Goal: Task Accomplishment & Management: Complete application form

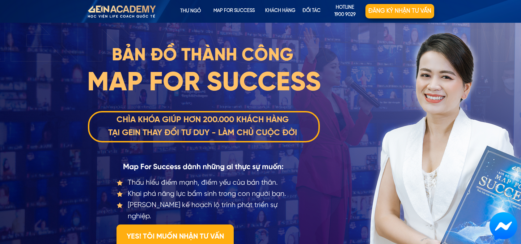
click at [377, 118] on div "BẢN ĐỒ THÀNH CÔNG Thấu hiểu điểm mạnh, điểm yếu của bản thân. Khai phá năng lực…" at bounding box center [260, 155] width 347 height 265
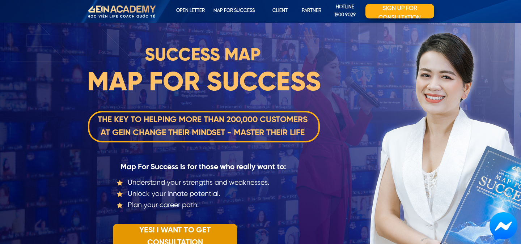
click at [204, 233] on font "YES! I WANT TO GET CONSULTATION" at bounding box center [175, 236] width 71 height 20
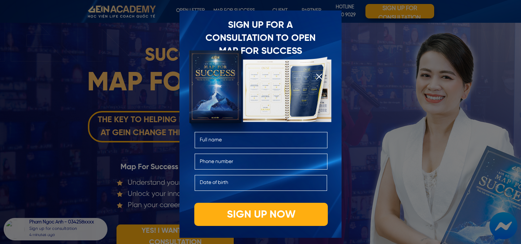
click at [363, 128] on div at bounding box center [260, 122] width 521 height 244
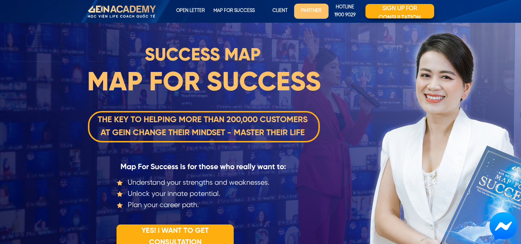
click at [305, 8] on font "Partner" at bounding box center [311, 10] width 21 height 5
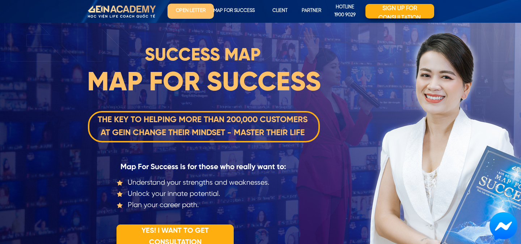
click at [197, 9] on font "Open letter" at bounding box center [190, 10] width 30 height 5
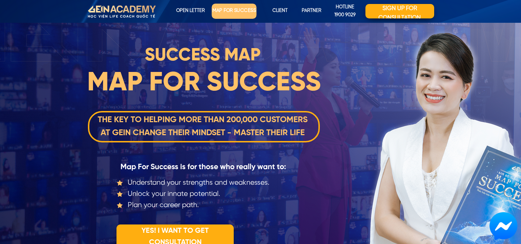
click at [247, 9] on font "map for success" at bounding box center [233, 10] width 43 height 5
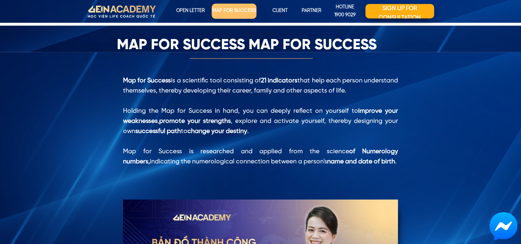
scroll to position [564, 0]
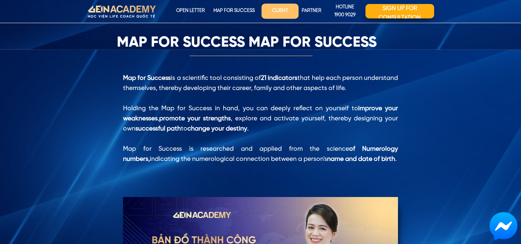
click at [277, 9] on font "CLIENT" at bounding box center [280, 10] width 16 height 5
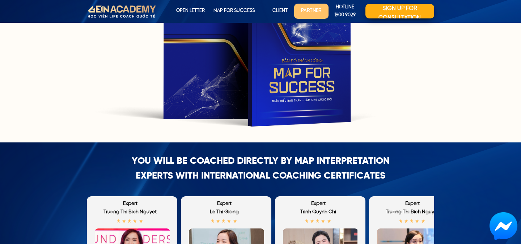
scroll to position [1590, 0]
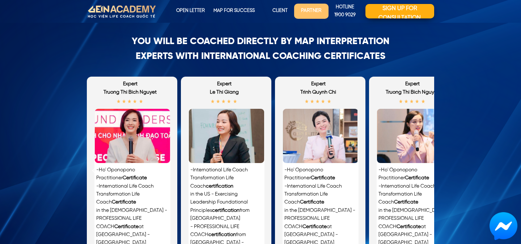
click at [306, 8] on font "Partner" at bounding box center [311, 10] width 21 height 5
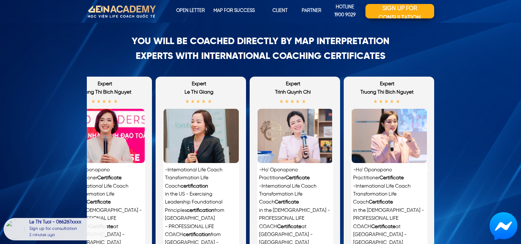
click at [455, 71] on div "YOU WILL BE COACHED DIRECTLY BY MAP INTERPRETATION EXPERTS with international c…" at bounding box center [260, 157] width 521 height 269
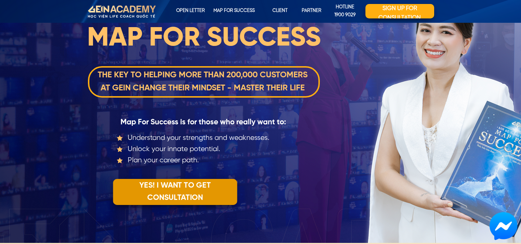
scroll to position [56, 0]
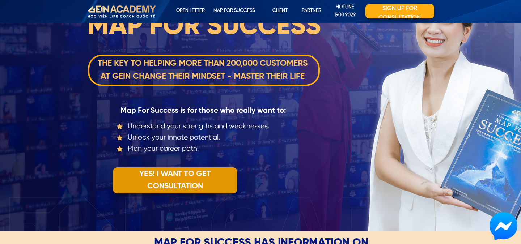
click at [191, 180] on p "YES! I WANT TO GET CONSULTATION" at bounding box center [175, 180] width 124 height 26
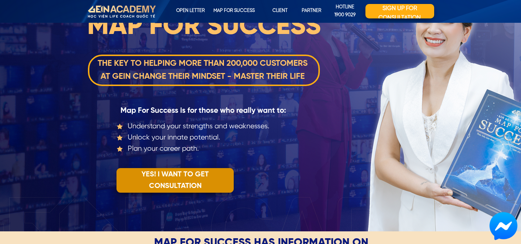
scroll to position [0, 0]
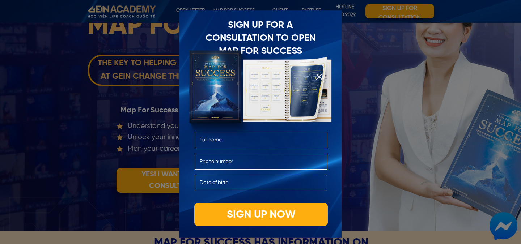
click at [248, 137] on input "text" at bounding box center [261, 139] width 127 height 15
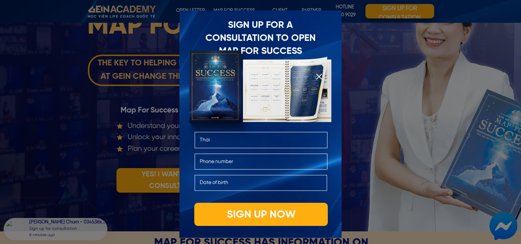
click at [239, 140] on input "Thai" at bounding box center [261, 139] width 127 height 15
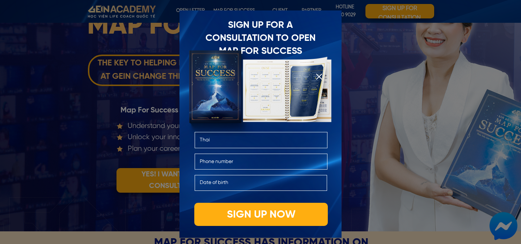
click at [239, 140] on input "Thai" at bounding box center [261, 139] width 127 height 15
type input "Octavian"
type input "0886338165"
click at [236, 181] on input "text" at bounding box center [261, 182] width 126 height 15
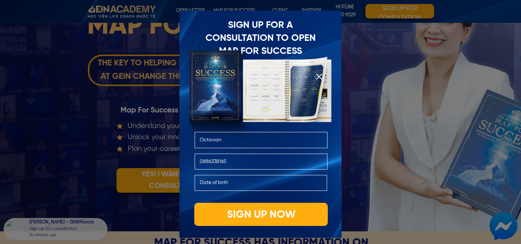
click at [382, 169] on div at bounding box center [260, 122] width 521 height 244
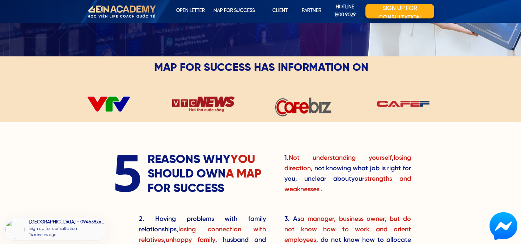
scroll to position [233, 0]
